Goal: Transaction & Acquisition: Purchase product/service

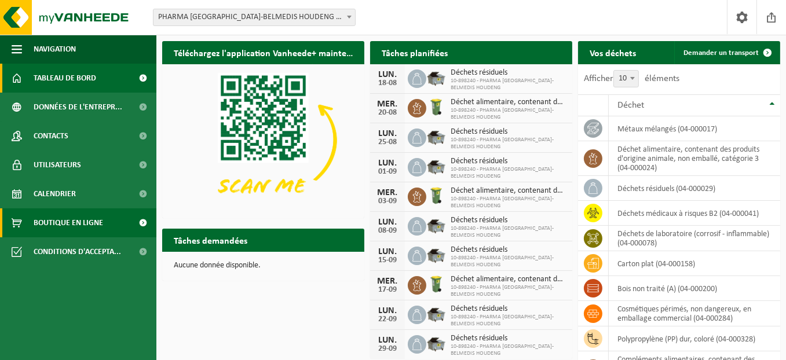
click at [85, 225] on span "Boutique en ligne" at bounding box center [69, 223] width 70 height 29
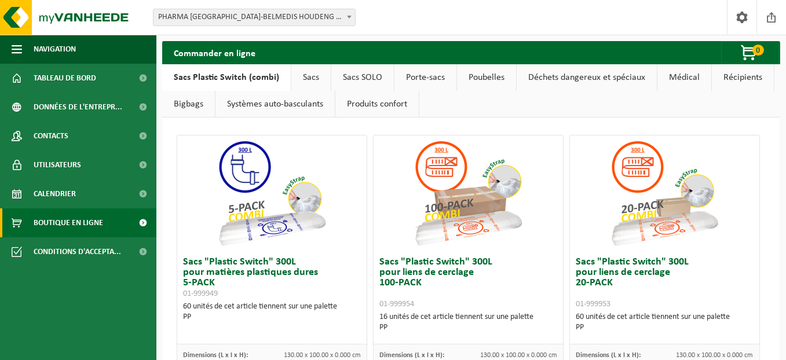
click at [304, 79] on link "Sacs" at bounding box center [310, 77] width 39 height 27
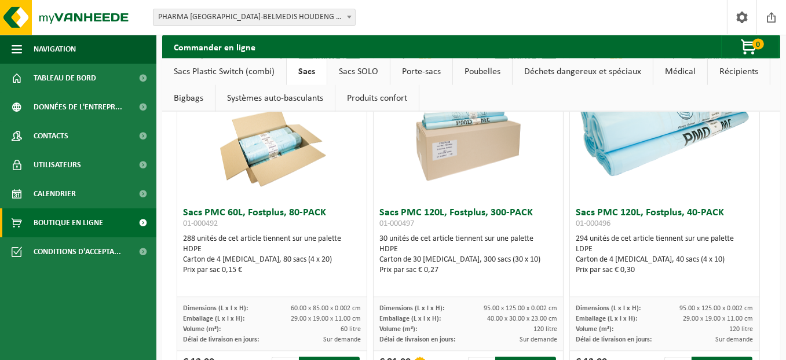
scroll to position [2259, 0]
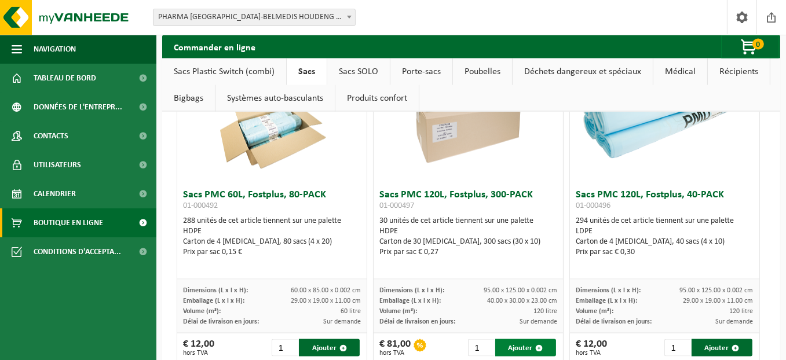
click at [520, 341] on button "Ajouter" at bounding box center [525, 347] width 60 height 17
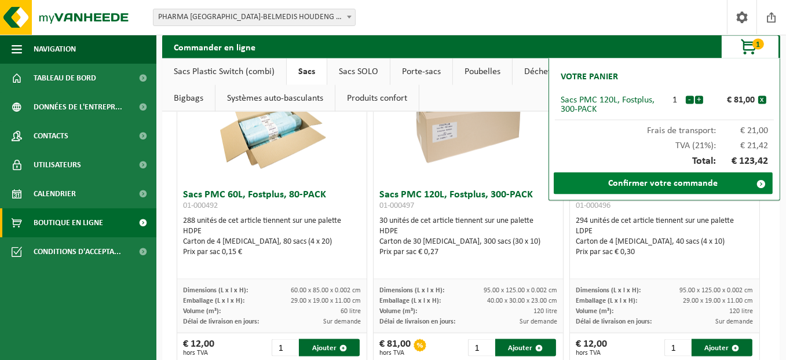
click at [649, 189] on link "Confirmer votre commande" at bounding box center [663, 184] width 219 height 22
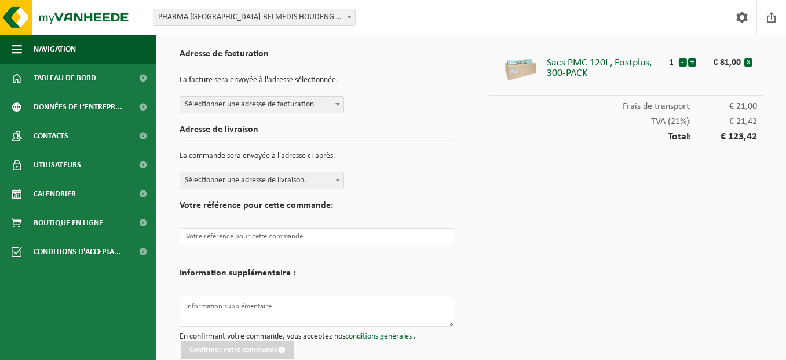
scroll to position [48, 0]
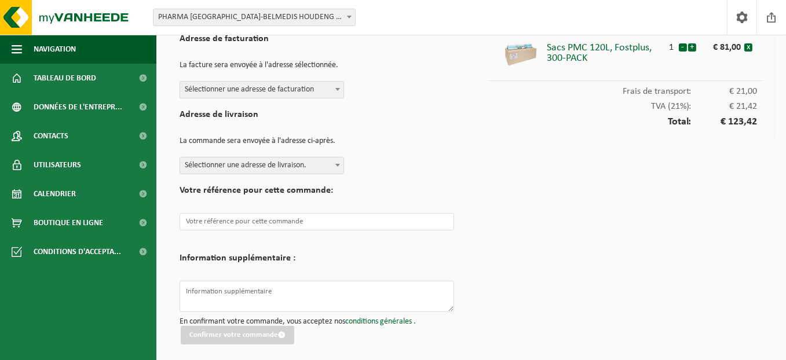
click at [267, 87] on span "Sélectionner une adresse de facturation" at bounding box center [261, 90] width 163 height 16
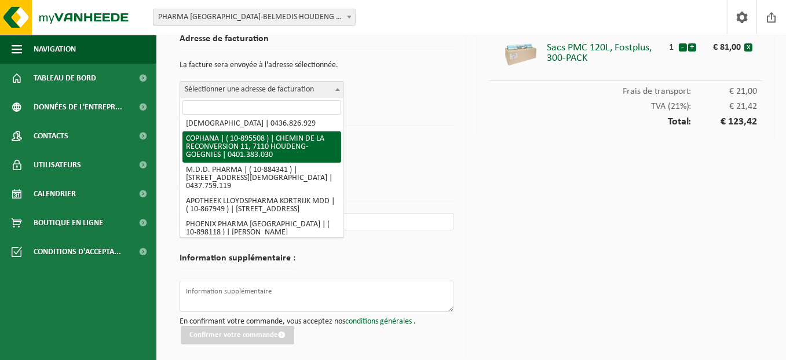
scroll to position [39, 0]
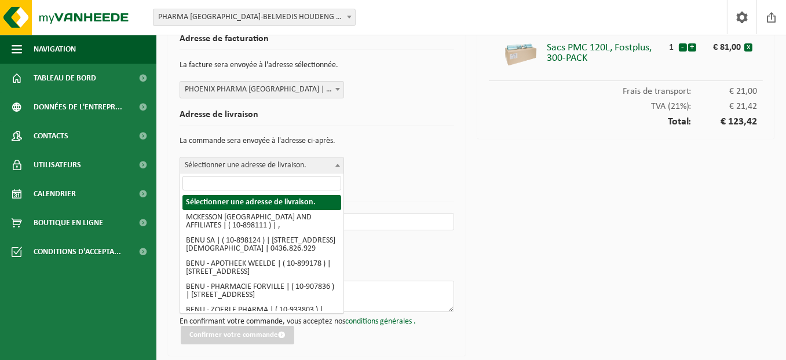
click at [290, 167] on span "Sélectionner une adresse de livraison." at bounding box center [261, 166] width 163 height 16
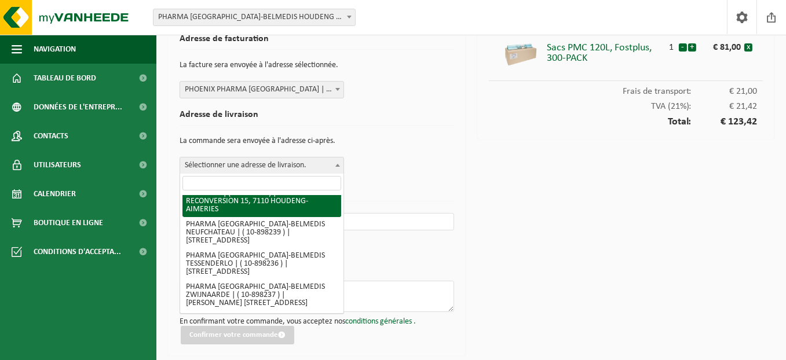
scroll to position [2075, 0]
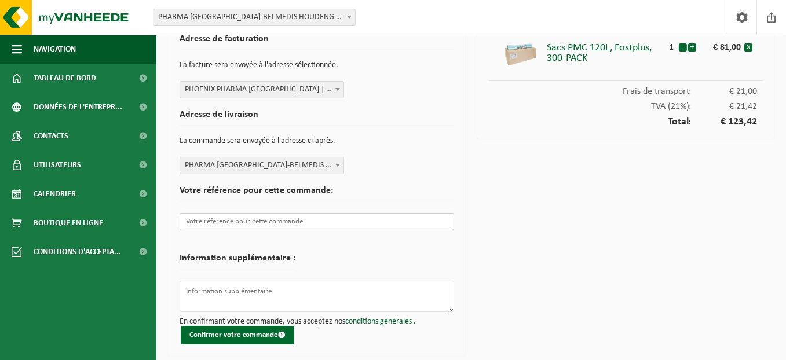
click at [262, 218] on input "text" at bounding box center [317, 221] width 275 height 17
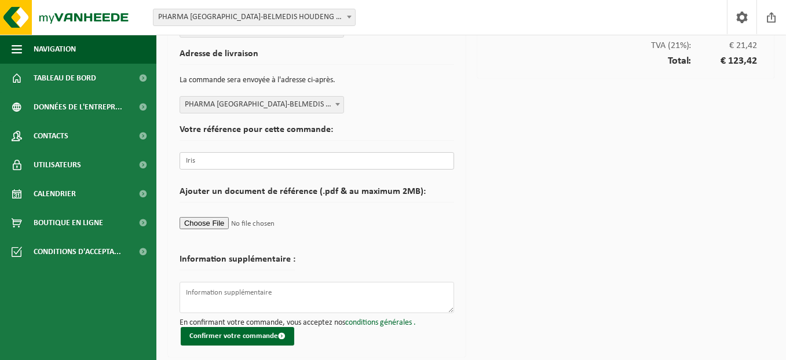
scroll to position [109, 0]
type input "Iris"
click at [249, 334] on button "Confirmer votre commande" at bounding box center [238, 336] width 114 height 19
